Goal: Contribute content: Add original content to the website for others to see

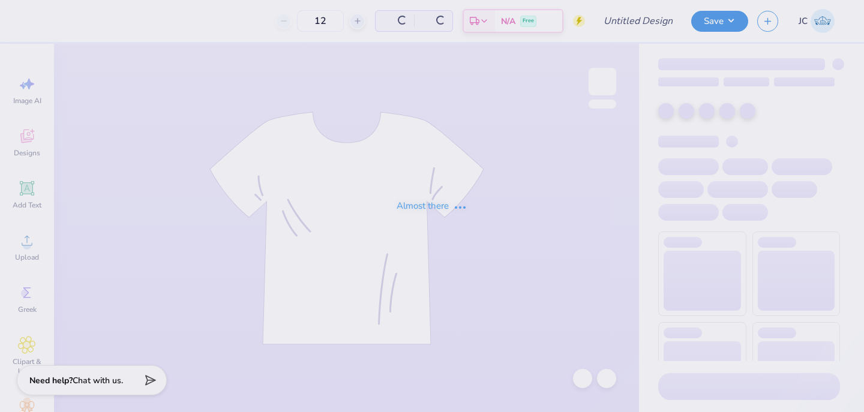
type input "Mallard ball 2"
type input "30"
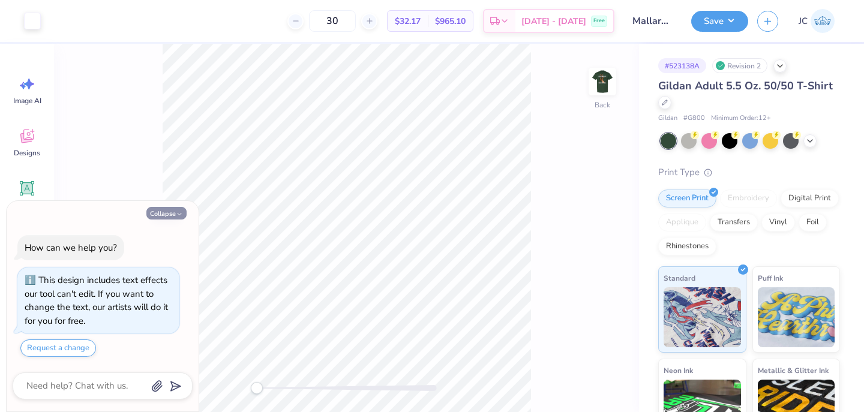
click at [172, 209] on button "Collapse" at bounding box center [166, 213] width 40 height 13
type textarea "x"
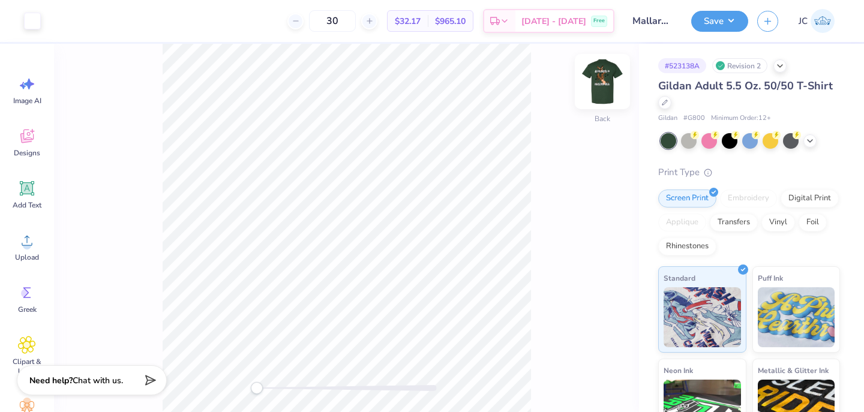
click at [603, 77] on img at bounding box center [602, 82] width 48 height 48
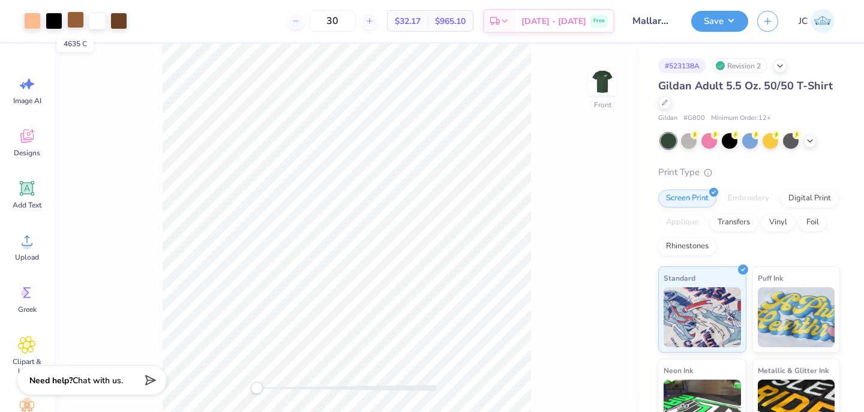
click at [76, 22] on div at bounding box center [75, 19] width 17 height 17
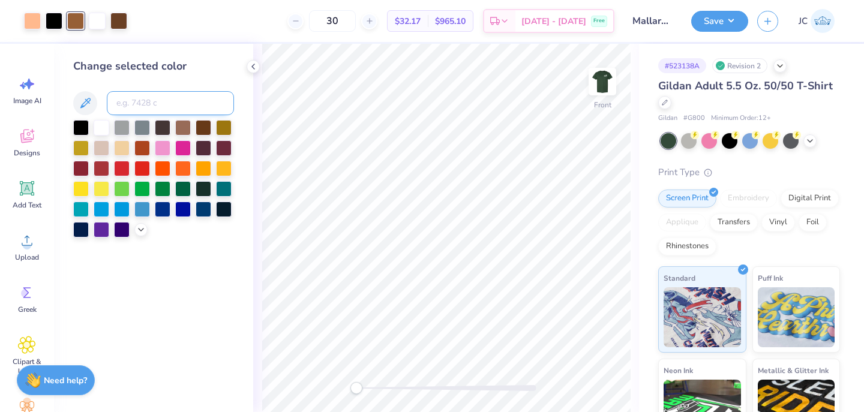
click at [133, 101] on input at bounding box center [170, 103] width 127 height 24
type input "469"
click at [582, 378] on icon at bounding box center [582, 378] width 12 height 12
click at [137, 98] on input at bounding box center [170, 103] width 127 height 24
type input "4635"
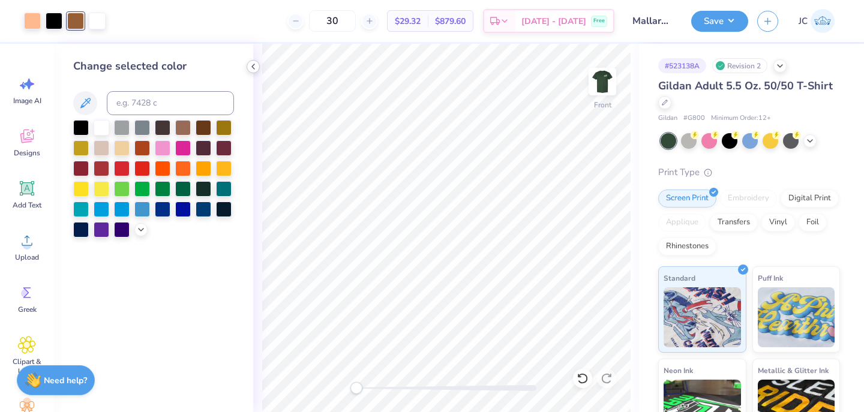
click at [251, 65] on icon at bounding box center [253, 67] width 10 height 10
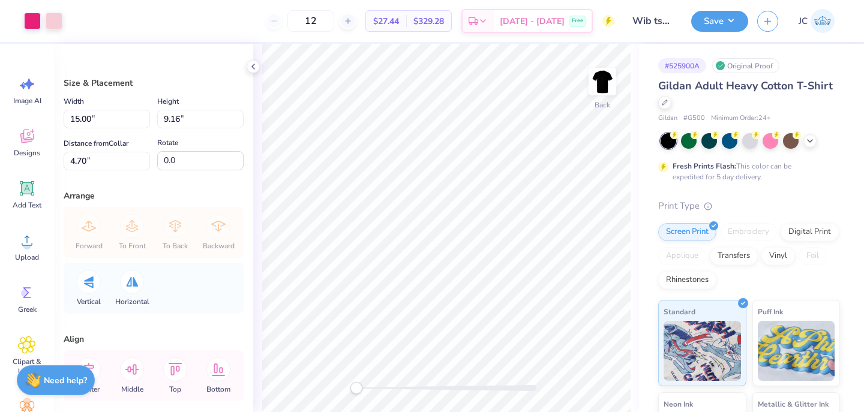
type input "11.44"
type input "6.98"
type input "6.88"
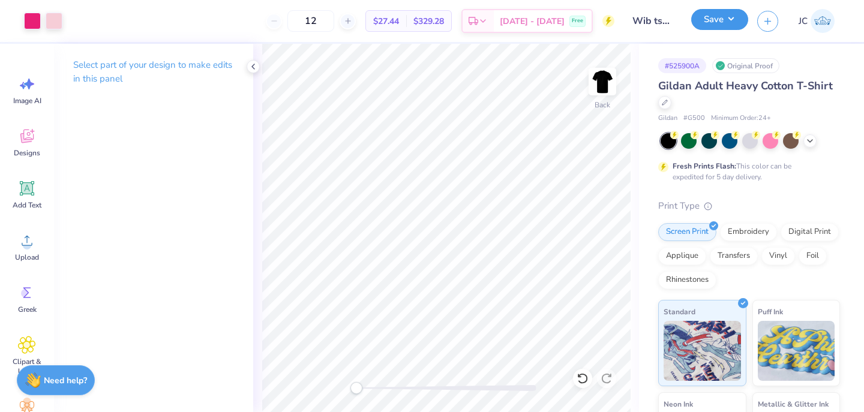
click at [722, 15] on button "Save" at bounding box center [719, 19] width 57 height 21
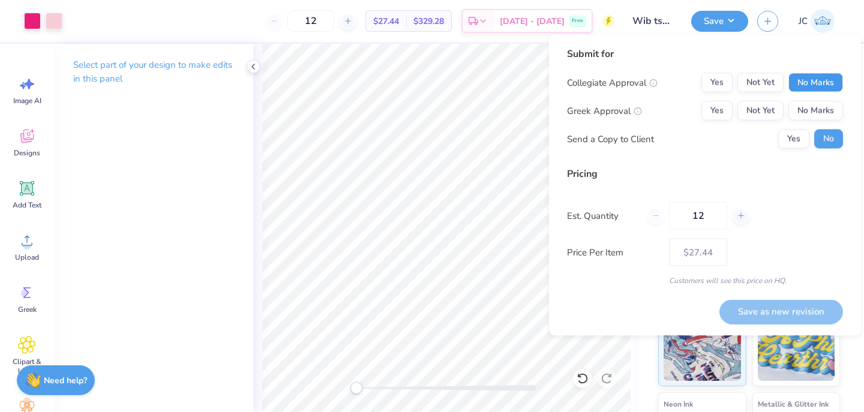
click at [826, 82] on button "No Marks" at bounding box center [815, 82] width 55 height 19
click at [821, 106] on button "No Marks" at bounding box center [815, 110] width 55 height 19
click at [768, 311] on button "Save as new revision" at bounding box center [781, 311] width 124 height 25
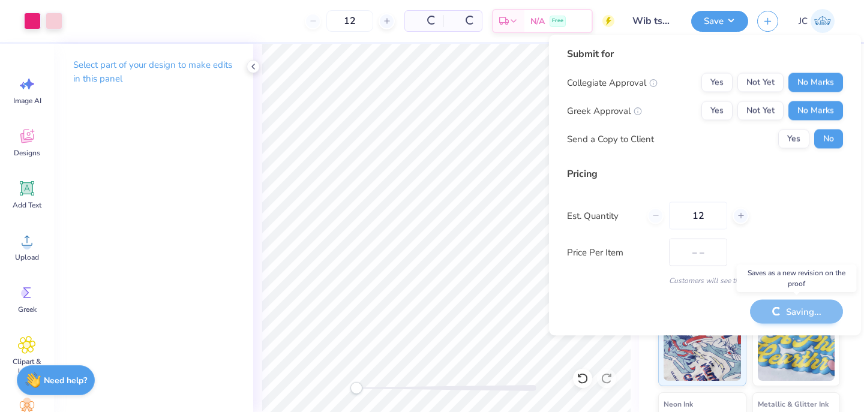
type input "$27.44"
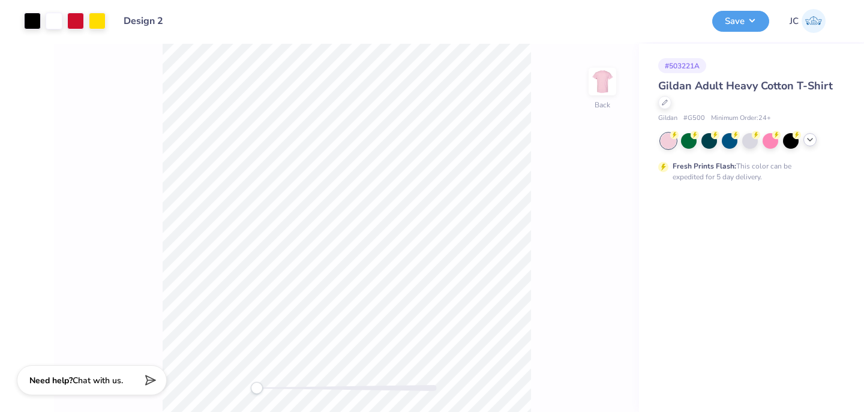
click at [808, 140] on polyline at bounding box center [809, 140] width 5 height 2
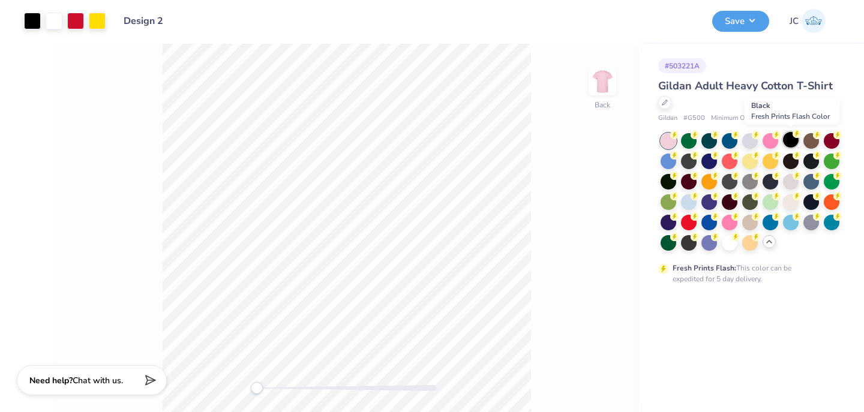
click at [793, 139] on div at bounding box center [791, 140] width 16 height 16
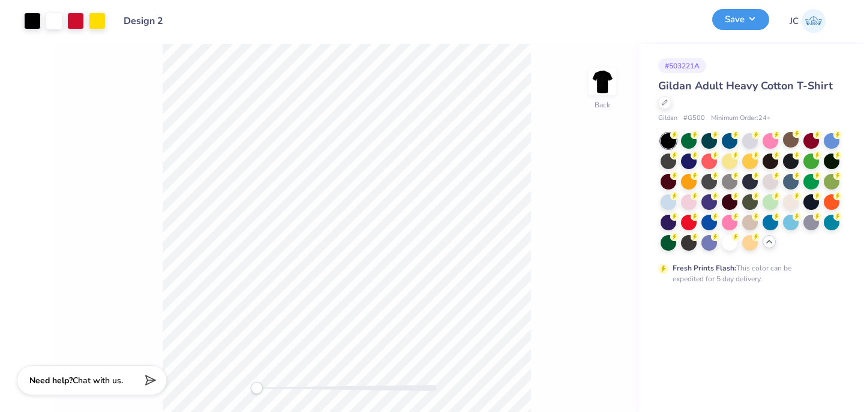
click at [744, 20] on button "Save" at bounding box center [740, 19] width 57 height 21
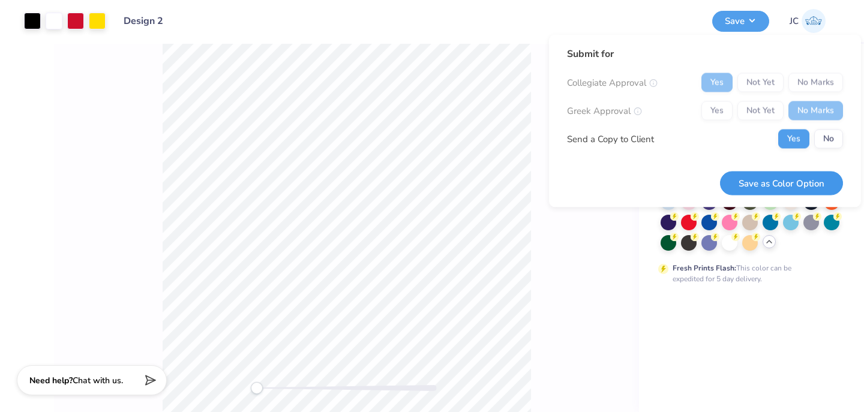
click at [781, 182] on button "Save as Color Option" at bounding box center [781, 183] width 123 height 25
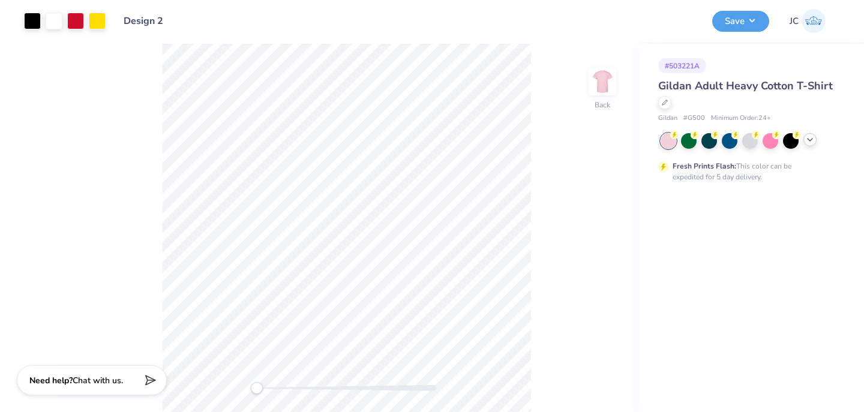
click at [813, 143] on icon at bounding box center [810, 140] width 10 height 10
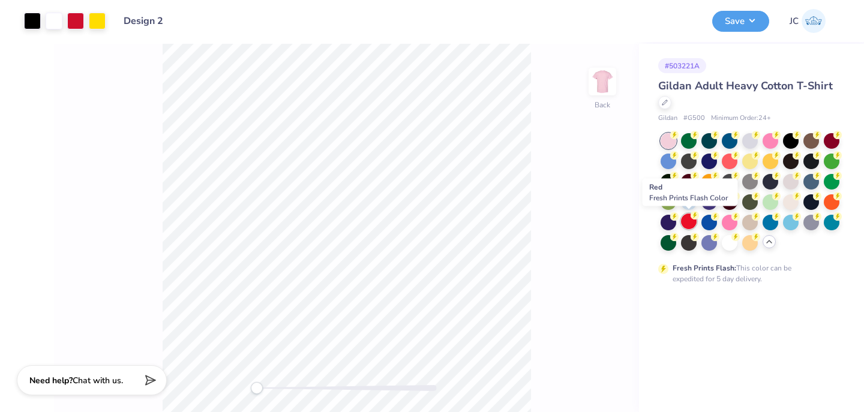
click at [688, 222] on div at bounding box center [689, 221] width 16 height 16
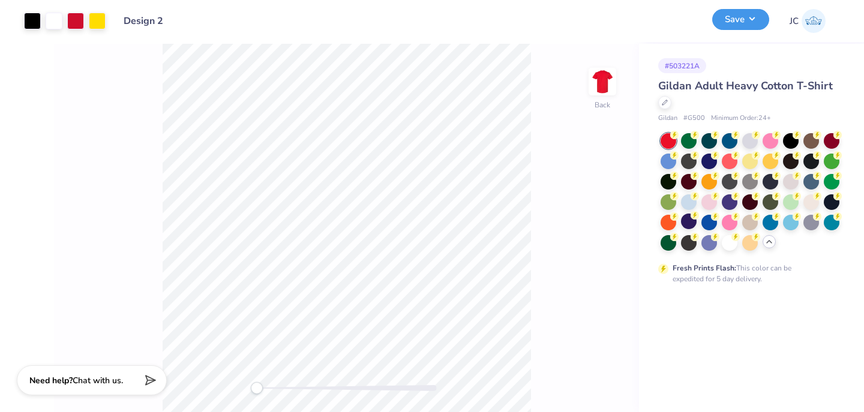
click at [735, 23] on button "Save" at bounding box center [740, 19] width 57 height 21
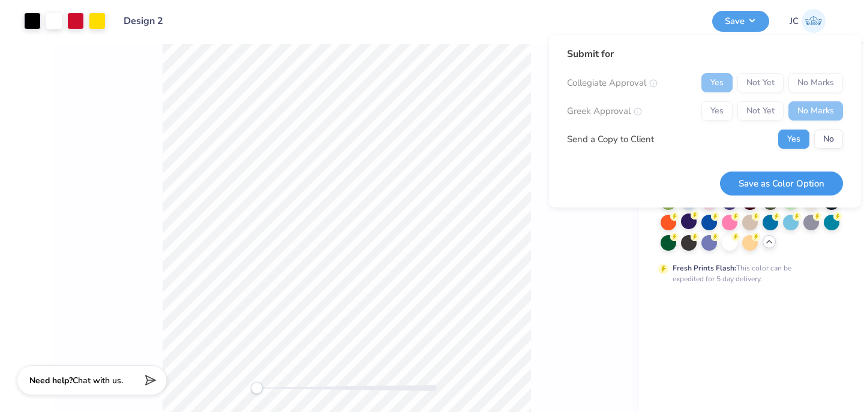
click at [786, 185] on button "Save as Color Option" at bounding box center [781, 184] width 123 height 25
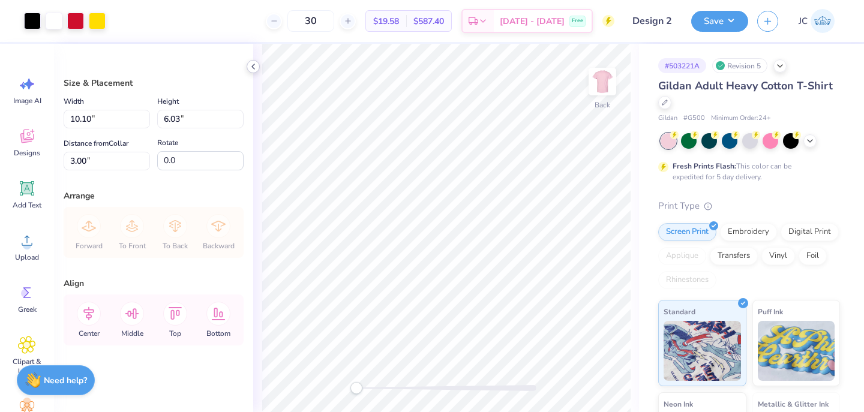
type input "3.52"
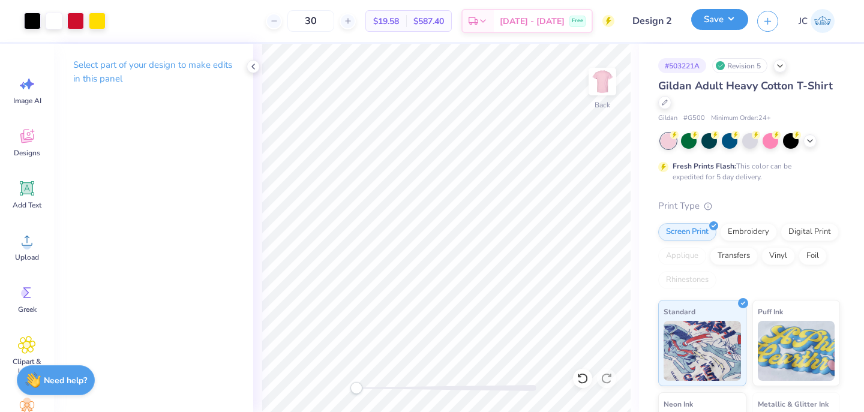
click at [714, 20] on button "Save" at bounding box center [719, 19] width 57 height 21
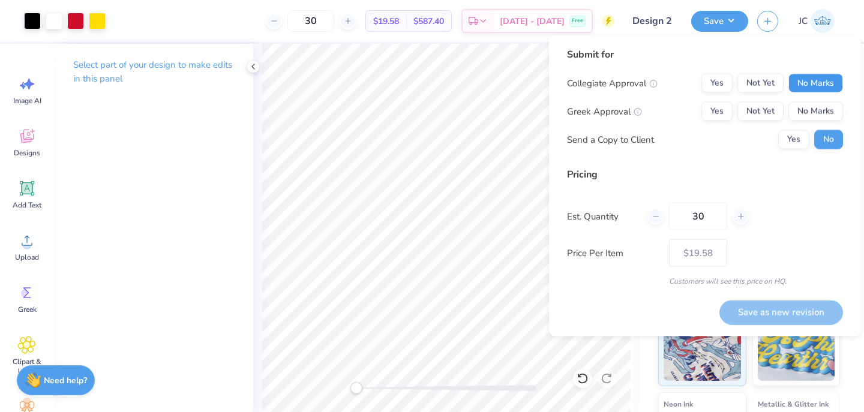
click at [822, 76] on button "No Marks" at bounding box center [815, 83] width 55 height 19
click at [811, 103] on button "No Marks" at bounding box center [815, 111] width 55 height 19
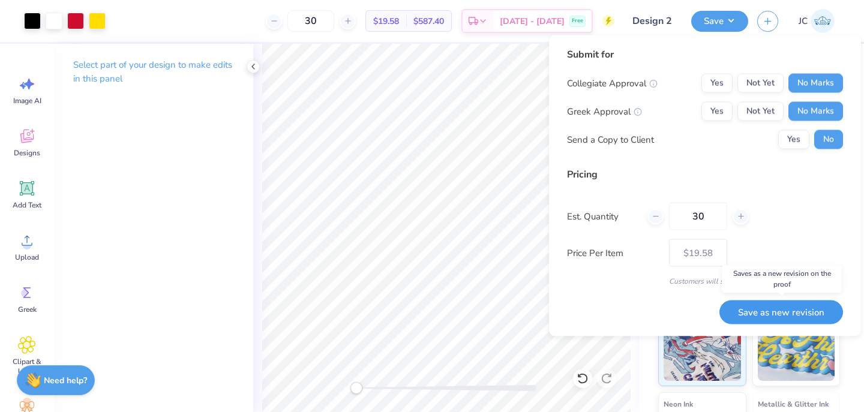
click at [772, 312] on button "Save as new revision" at bounding box center [781, 312] width 124 height 25
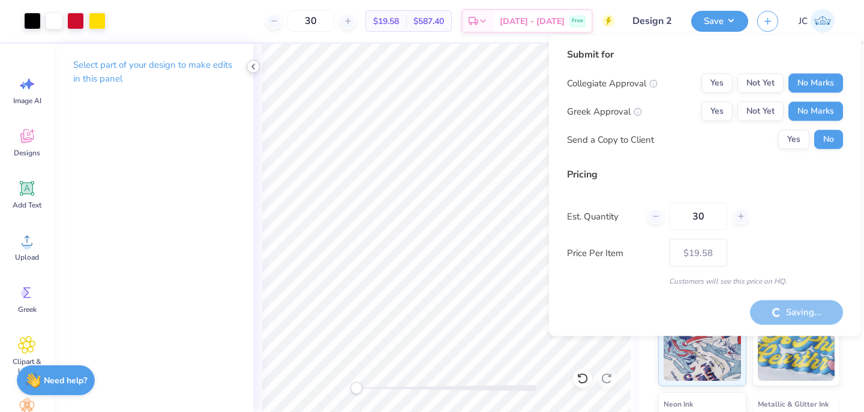
type input "– –"
